Goal: Task Accomplishment & Management: Manage account settings

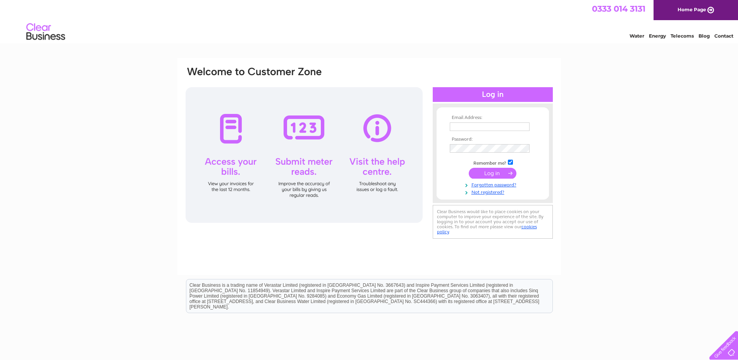
type input "tboliver@btconnect.com"
click at [481, 173] on input "submit" at bounding box center [493, 173] width 48 height 11
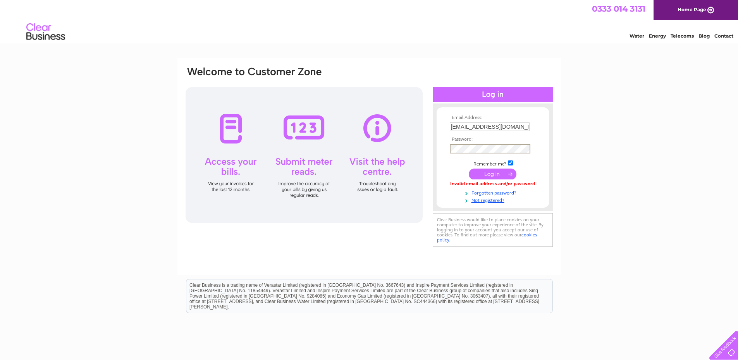
click at [340, 124] on div "Email Address: tboliver@btconnect.com Password:" at bounding box center [369, 157] width 369 height 183
click at [469, 168] on input "submit" at bounding box center [493, 173] width 48 height 11
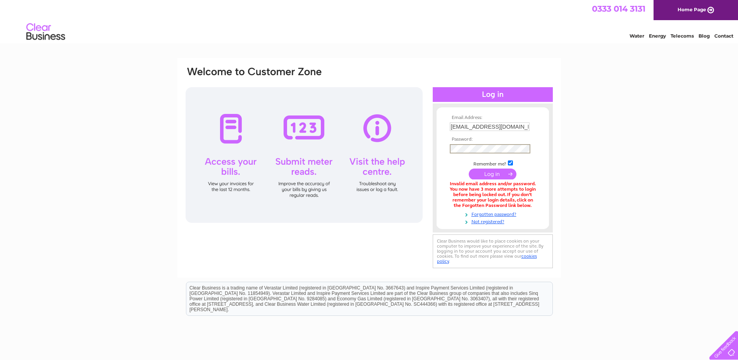
click at [398, 149] on div "Email Address: [EMAIL_ADDRESS][DOMAIN_NAME] Password:" at bounding box center [369, 168] width 369 height 204
click at [469, 168] on input "submit" at bounding box center [493, 173] width 48 height 11
click at [500, 215] on link "Forgotten password?" at bounding box center [494, 212] width 88 height 7
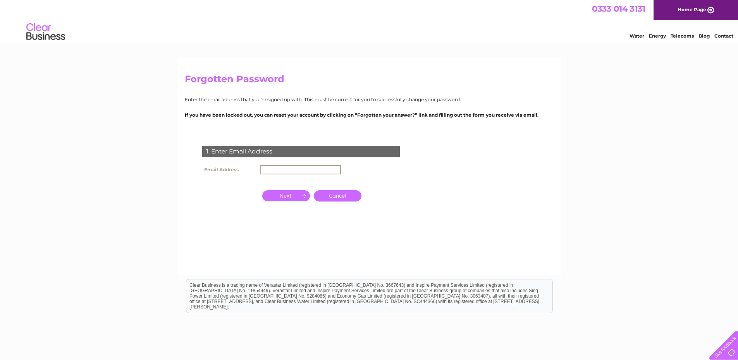
click at [275, 170] on input "text" at bounding box center [300, 169] width 81 height 9
type input "tboliver@btconnect.com"
click at [287, 198] on input "button" at bounding box center [286, 195] width 48 height 11
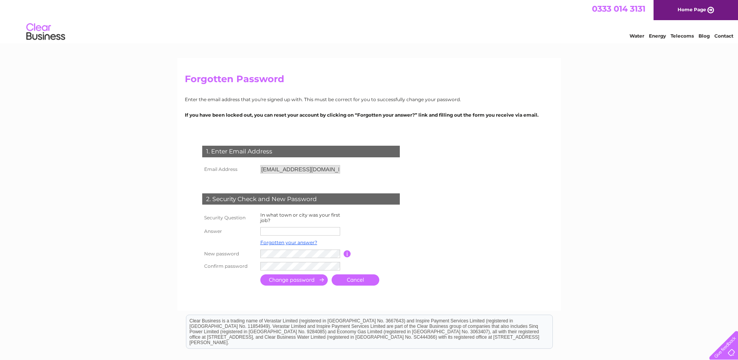
click at [283, 236] on td at bounding box center [300, 231] width 85 height 12
click at [283, 234] on input "text" at bounding box center [300, 231] width 81 height 9
type input "Jedburgh"
click at [260, 275] on input "submit" at bounding box center [293, 280] width 67 height 11
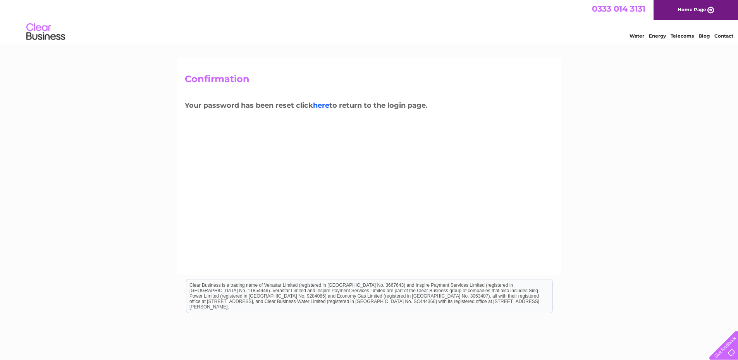
click at [325, 106] on link "here" at bounding box center [321, 105] width 16 height 9
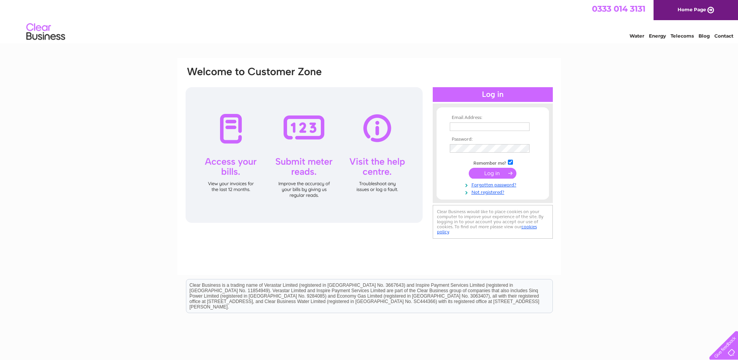
type input "tboliver@btconnect.com"
click at [385, 148] on div "Email Address: tboliver@btconnect.com Password:" at bounding box center [369, 153] width 369 height 175
click at [469, 168] on input "submit" at bounding box center [493, 173] width 48 height 11
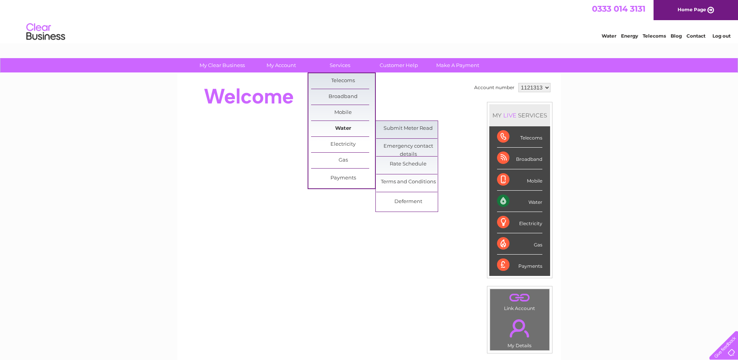
click at [335, 126] on link "Water" at bounding box center [343, 128] width 64 height 15
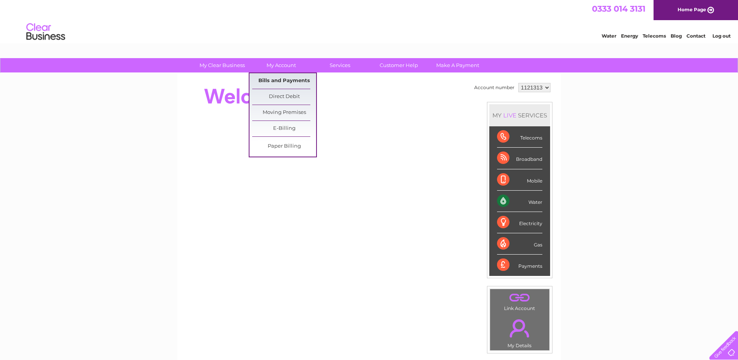
click at [278, 77] on link "Bills and Payments" at bounding box center [284, 80] width 64 height 15
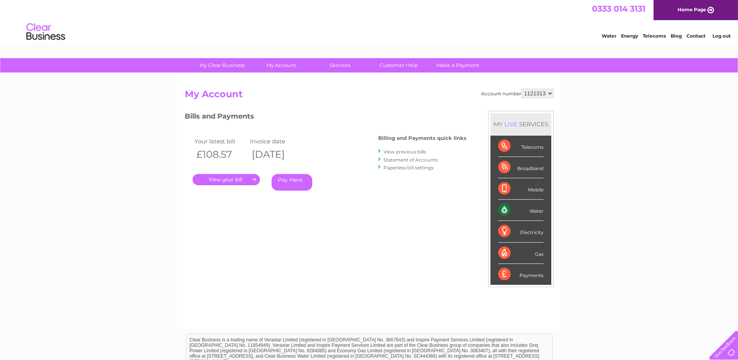
click at [242, 182] on link "." at bounding box center [225, 179] width 67 height 11
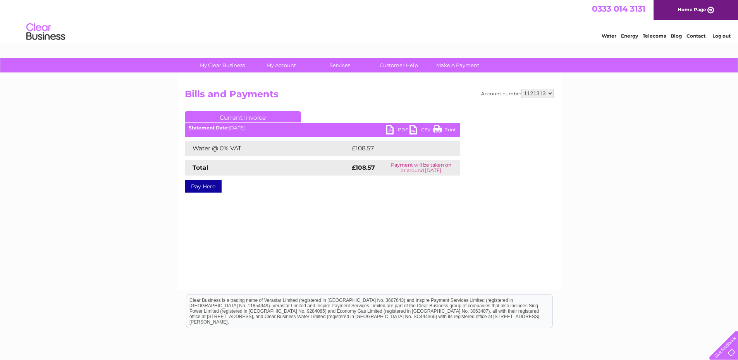
click at [389, 129] on link "PDF" at bounding box center [397, 130] width 23 height 11
